Goal: Task Accomplishment & Management: Complete application form

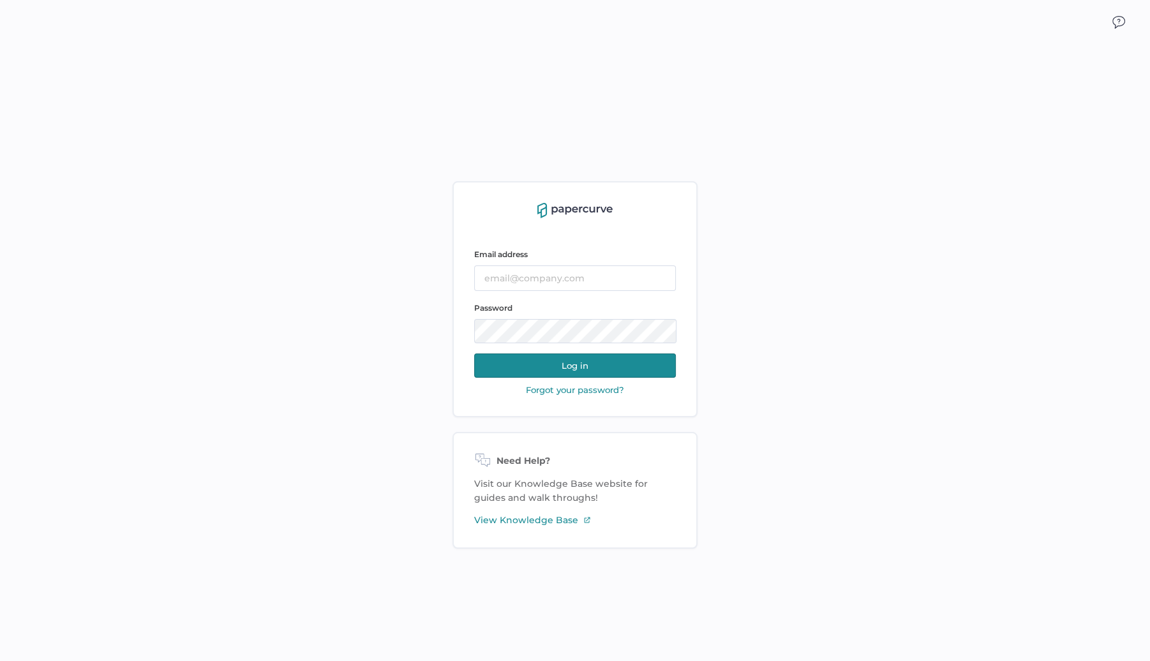
type input "jindyk@lifesciencelegal.com"
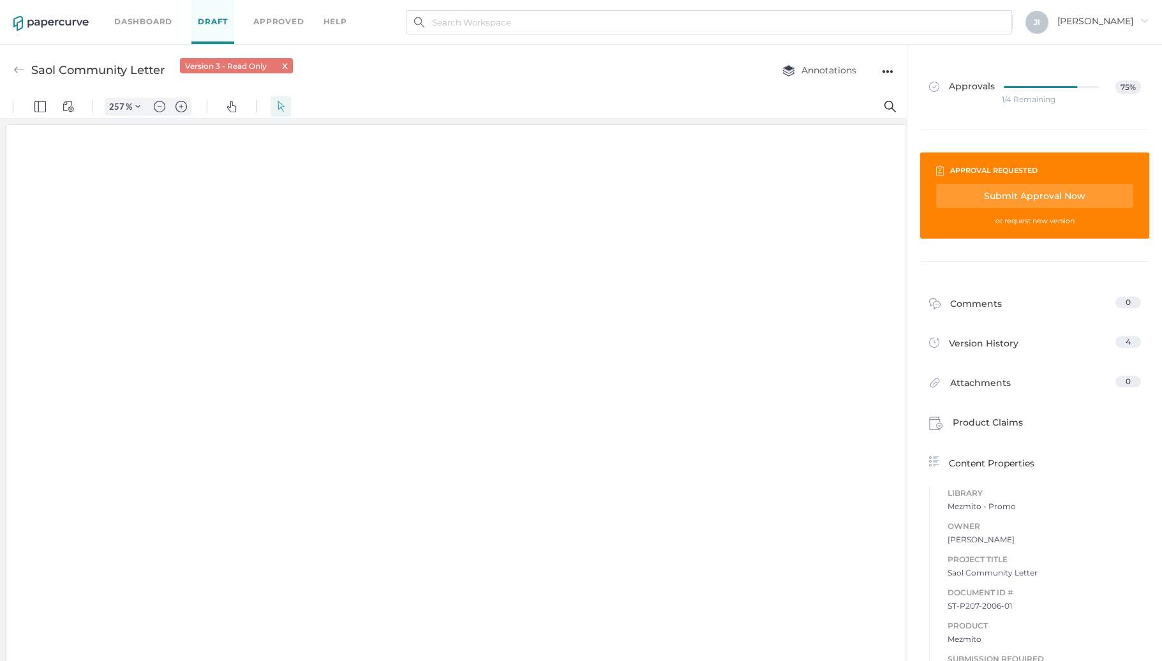
scroll to position [3, 0]
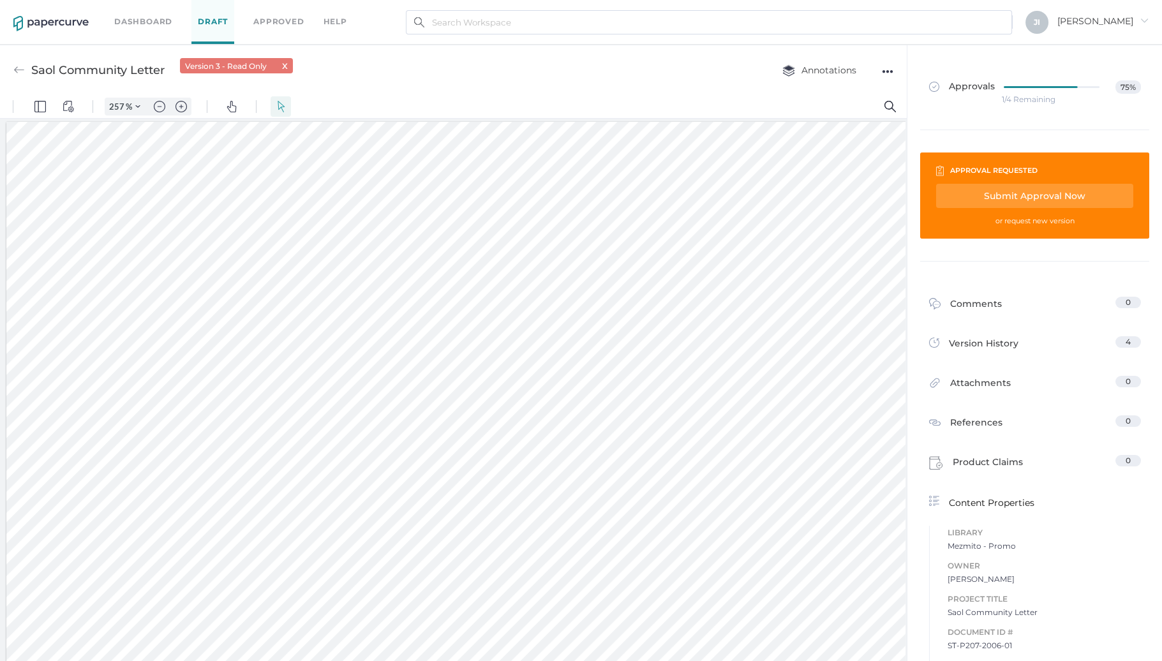
click at [957, 91] on span "Approvals" at bounding box center [962, 87] width 66 height 14
click at [950, 86] on span "Approvals" at bounding box center [962, 87] width 66 height 14
click at [884, 69] on div "●●●" at bounding box center [887, 72] width 11 height 18
click at [159, 112] on img "Zoom out" at bounding box center [159, 106] width 11 height 11
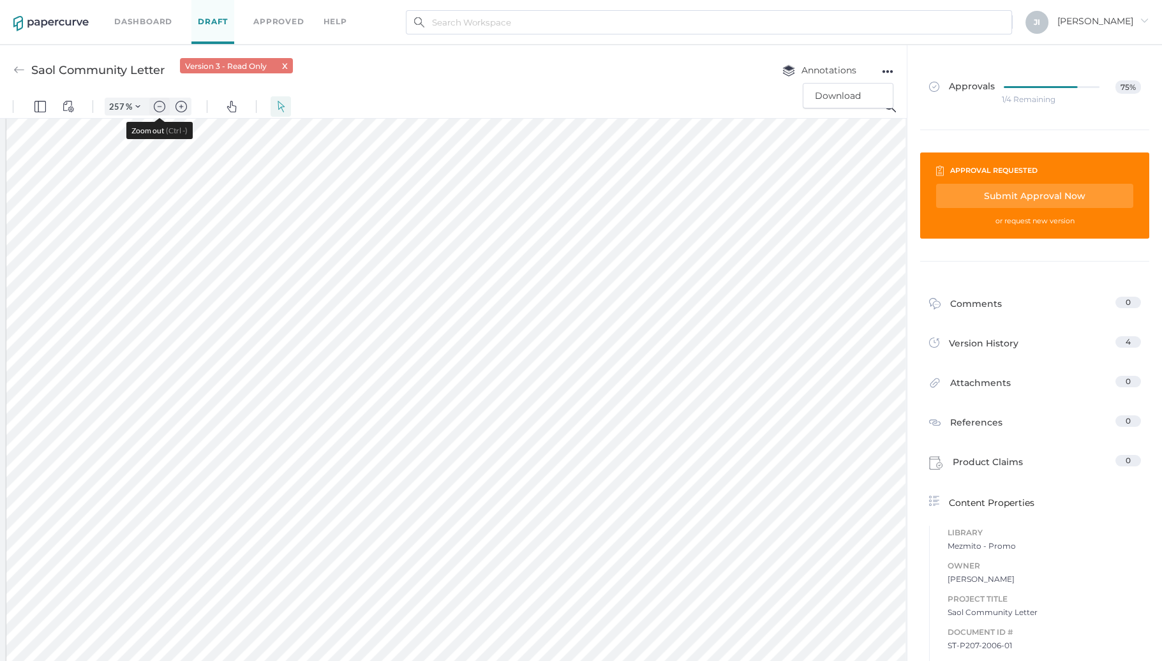
type input "157"
click at [163, 125] on div at bounding box center [451, 371] width 609 height 789
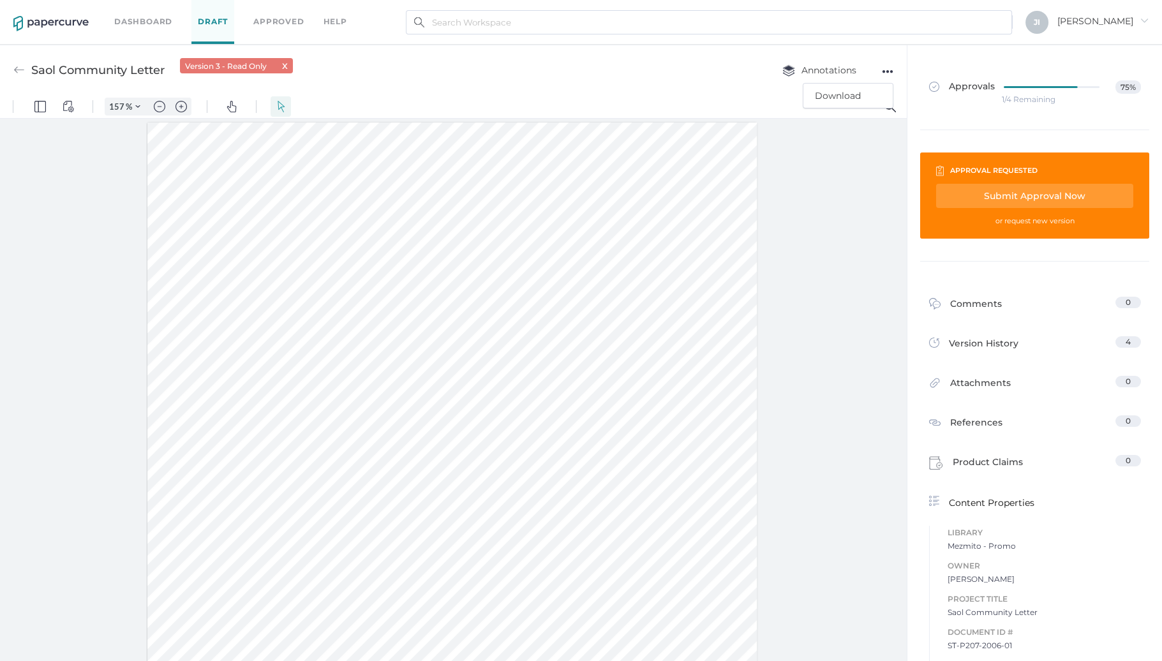
type input "[EMAIL_ADDRESS][DOMAIN_NAME]"
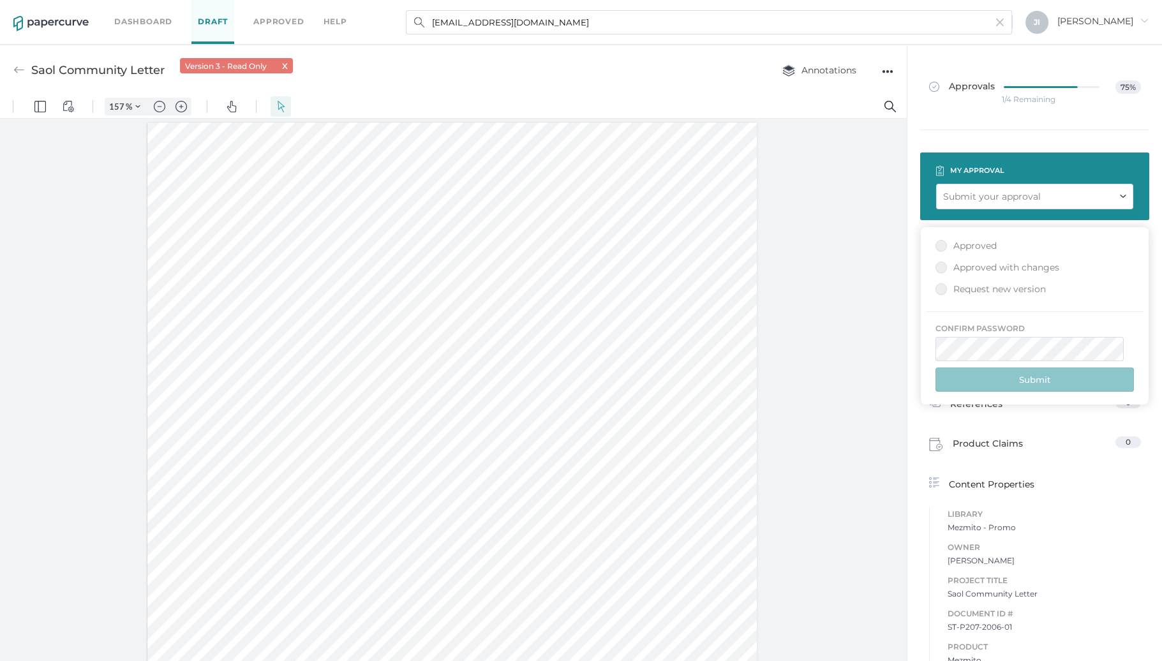
click at [11, 597] on div "Approved" at bounding box center [11, 597] width 0 height 0
click at [25, 597] on label "Approved" at bounding box center [18, 604] width 14 height 14
click at [11, 597] on div "Approved" at bounding box center [11, 597] width 0 height 0
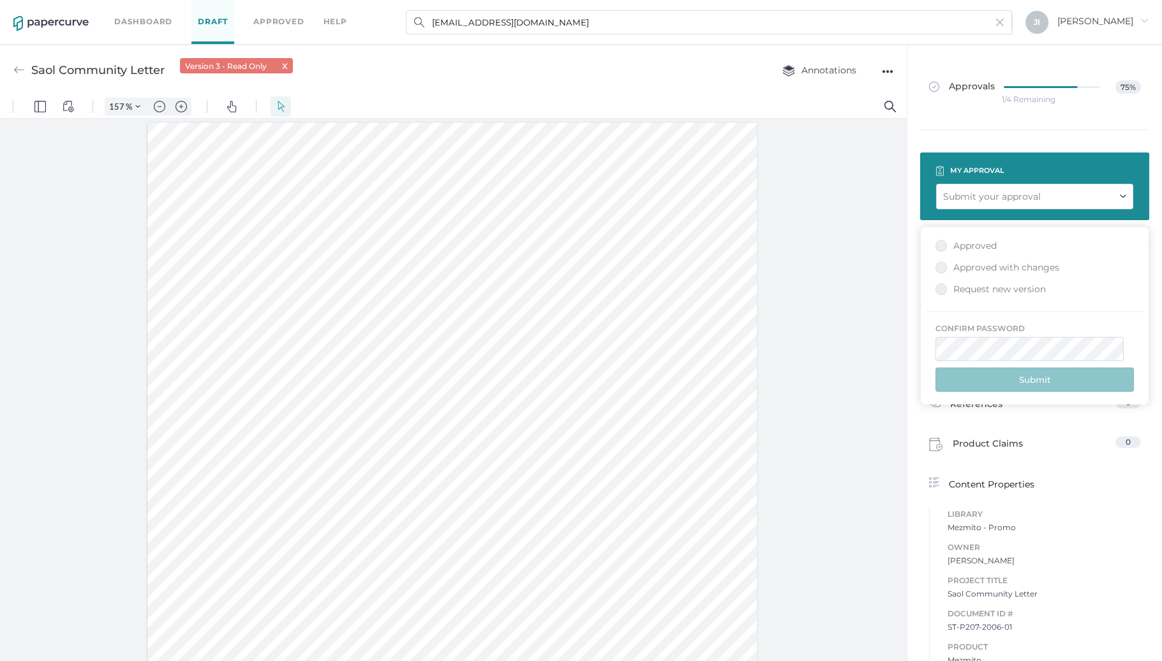
click at [11, 597] on div "Approved" at bounding box center [11, 597] width 0 height 0
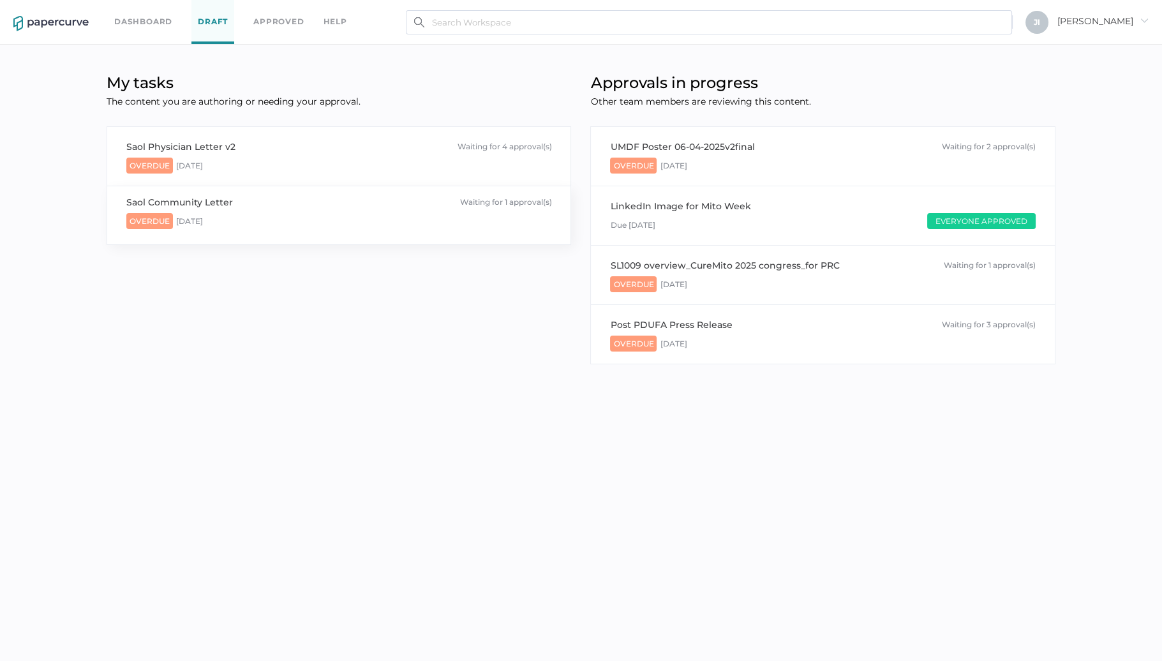
click at [161, 222] on span "Overdue" at bounding box center [149, 221] width 47 height 16
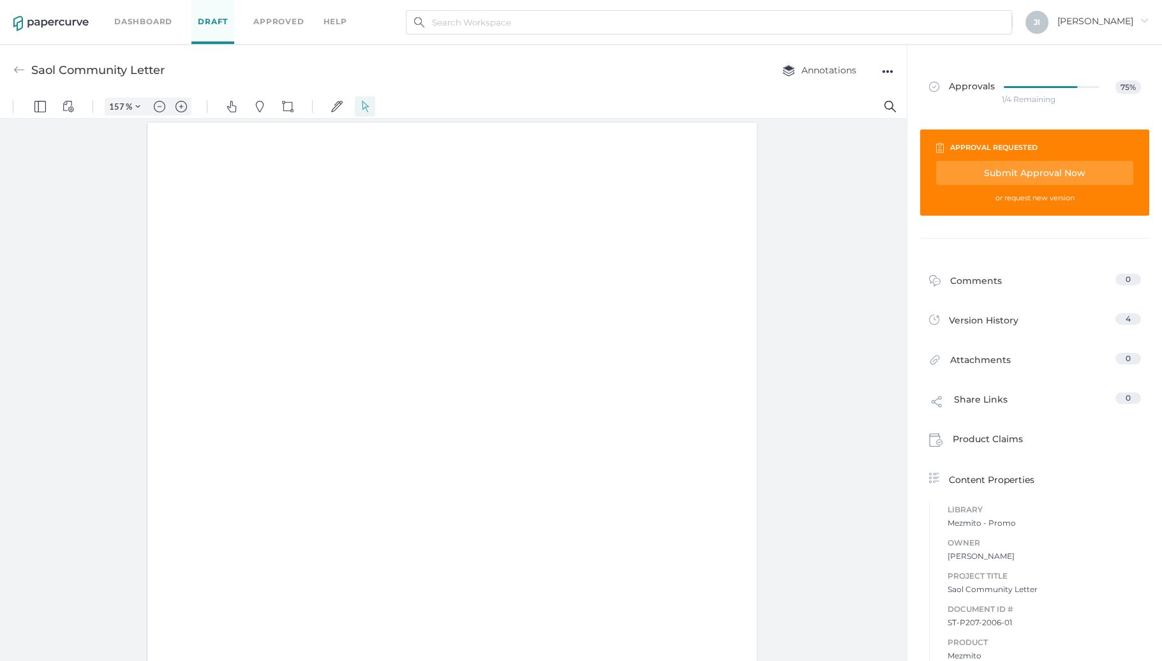
type input "157"
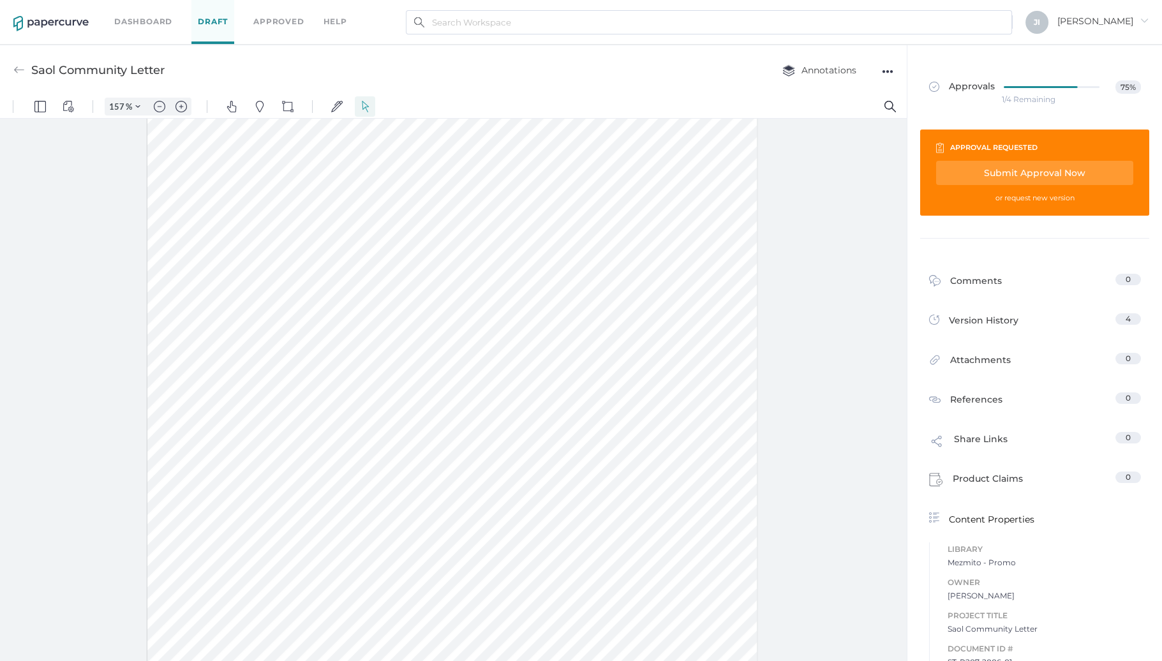
scroll to position [57, 0]
click at [790, 68] on img "button" at bounding box center [788, 70] width 13 height 12
click at [153, 20] on link "Dashboard" at bounding box center [143, 22] width 58 height 14
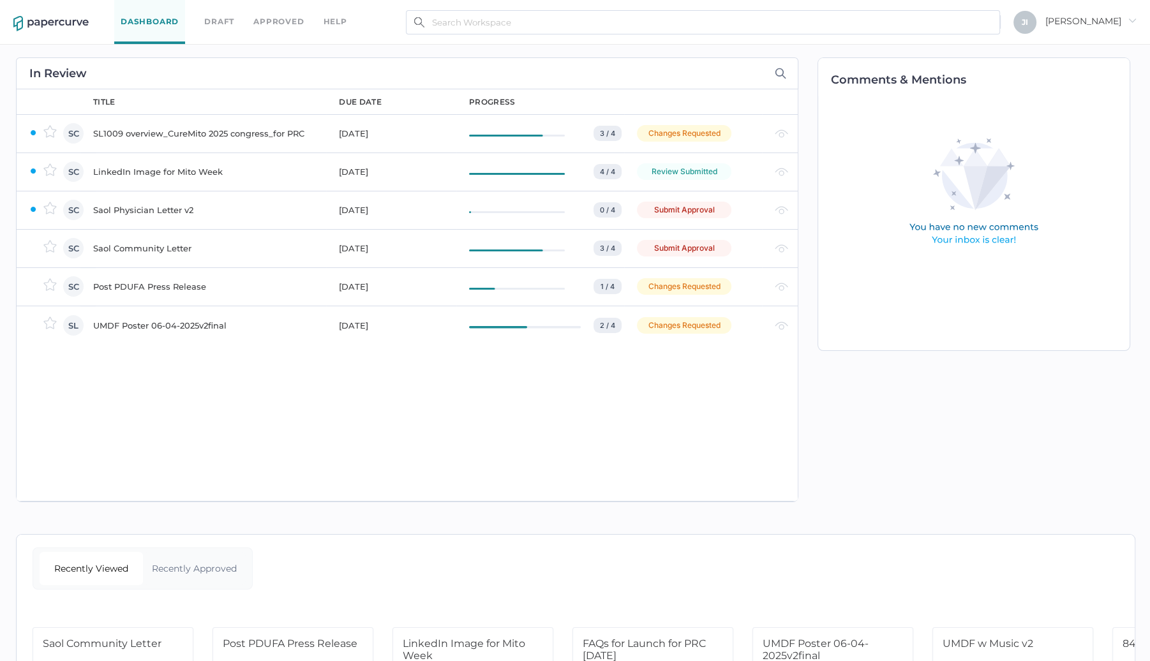
click at [170, 252] on div "Saol Community Letter" at bounding box center [208, 248] width 230 height 15
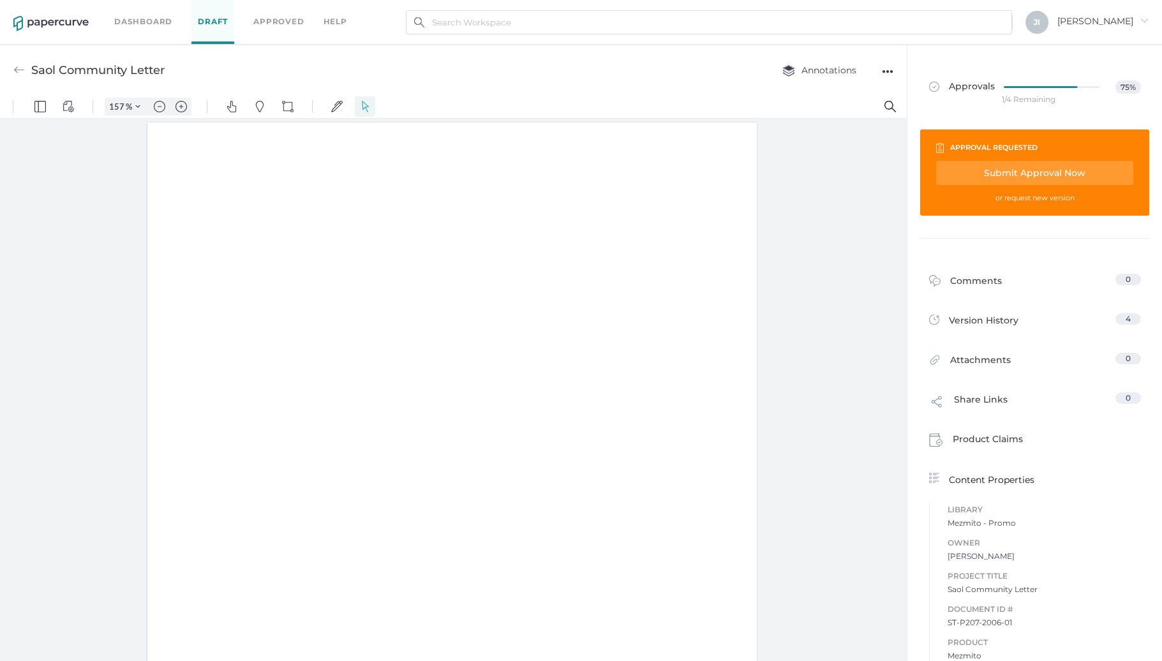
type input "157"
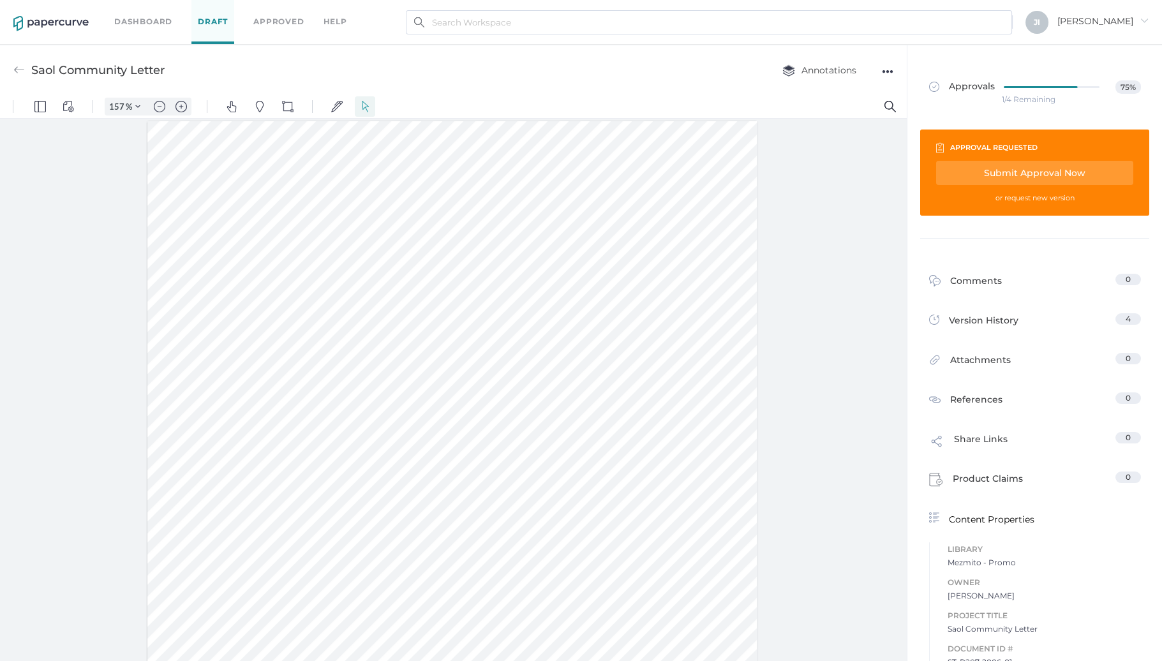
click at [0, 0] on div "Submit Approval Now" at bounding box center [0, 0] width 0 height 0
type input "[EMAIL_ADDRESS][DOMAIN_NAME]"
